Goal: Task Accomplishment & Management: Manage account settings

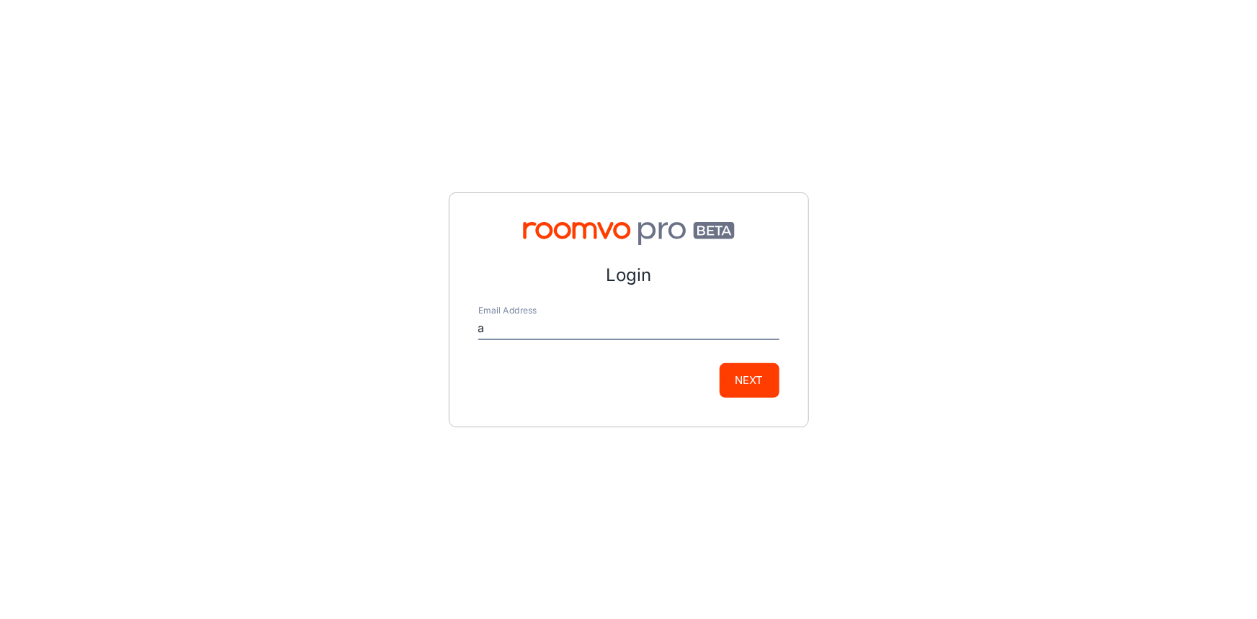
type input "[EMAIL_ADDRESS][DOMAIN_NAME]"
click at [763, 377] on button "Next" at bounding box center [749, 380] width 60 height 35
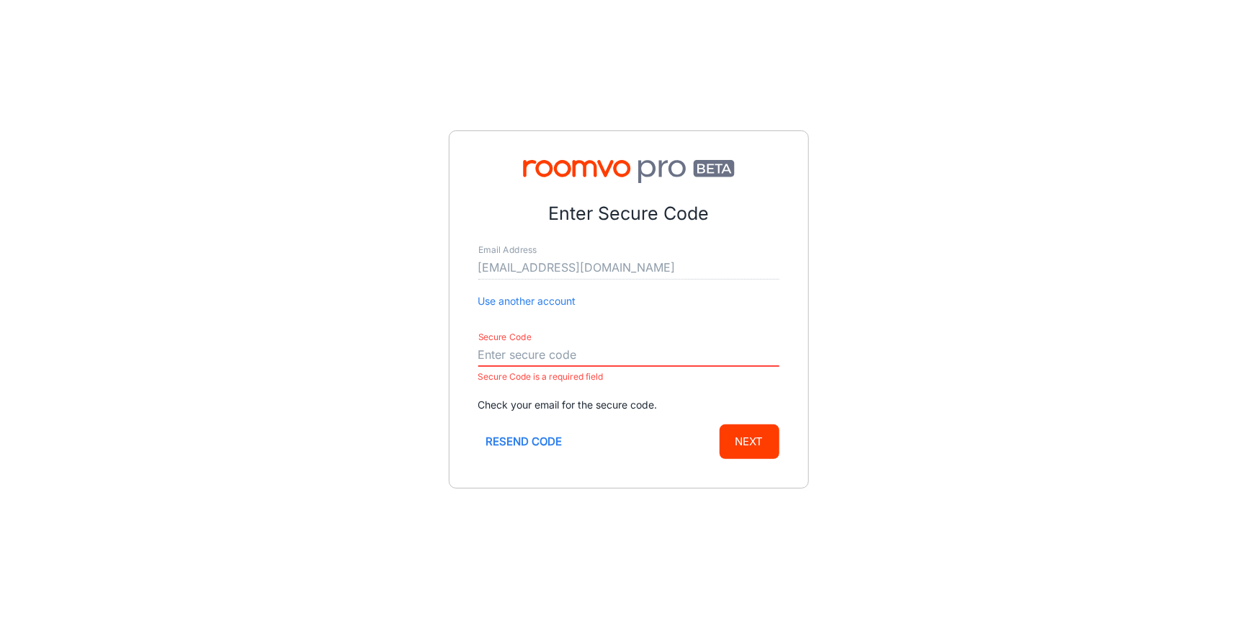
paste input "589864"
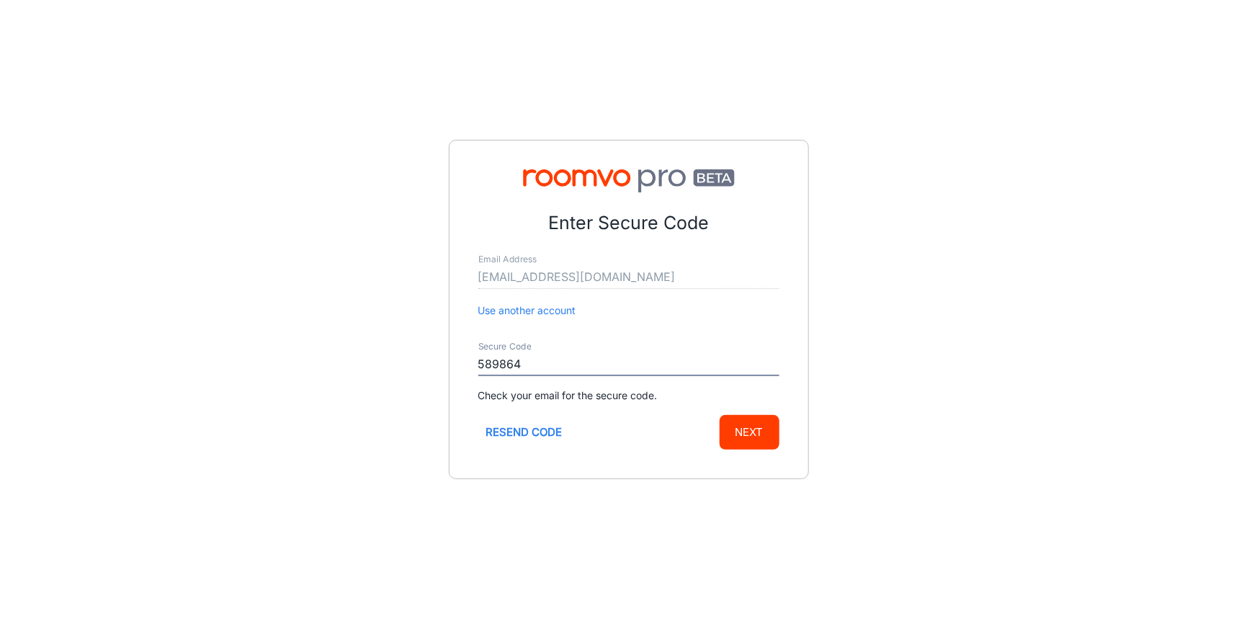
type input "589864"
click at [760, 432] on button "Next" at bounding box center [749, 432] width 60 height 35
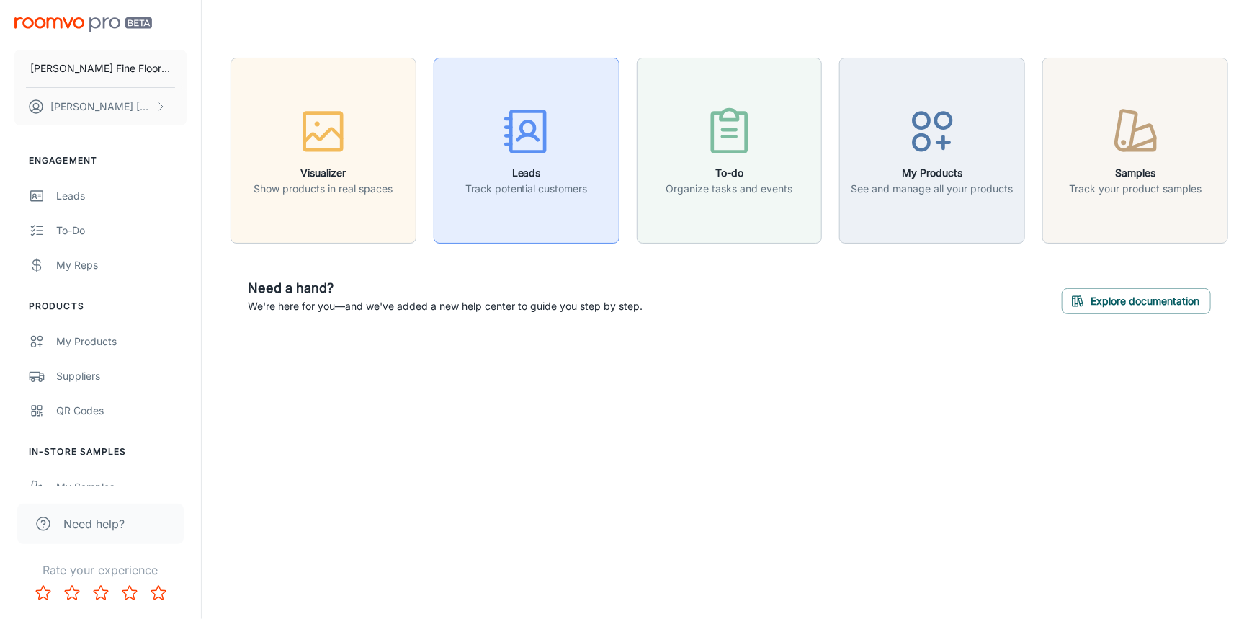
click at [576, 192] on p "Track potential customers" at bounding box center [526, 189] width 122 height 16
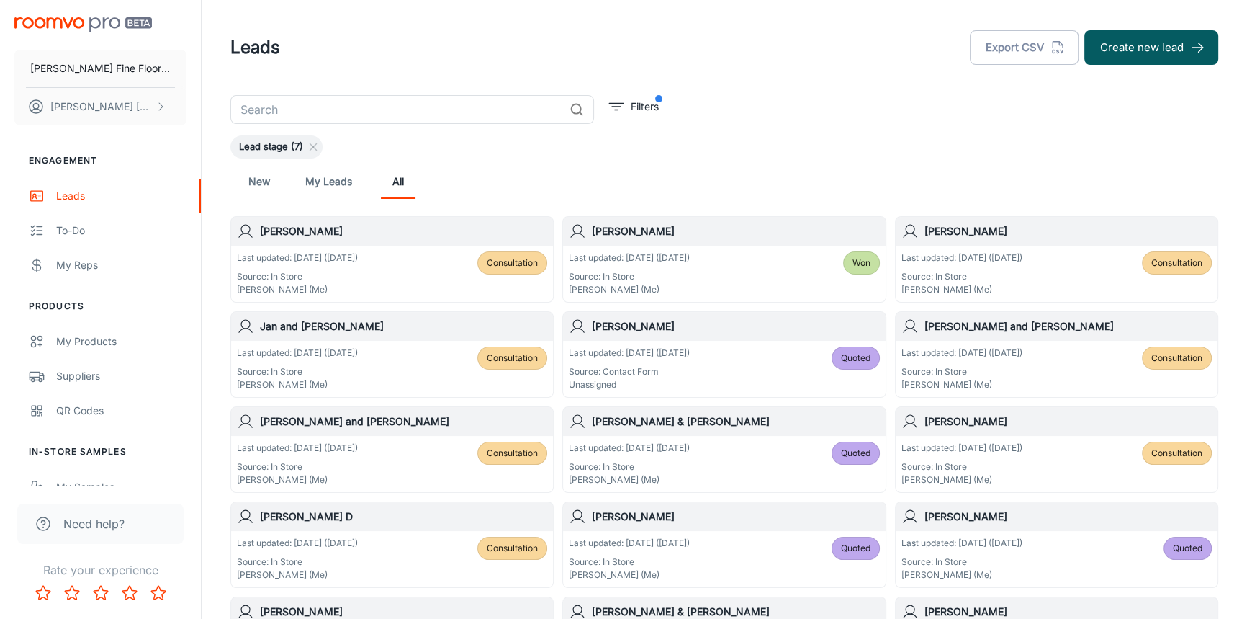
click at [367, 241] on div "[PERSON_NAME]" at bounding box center [392, 231] width 322 height 29
